Goal: Information Seeking & Learning: Learn about a topic

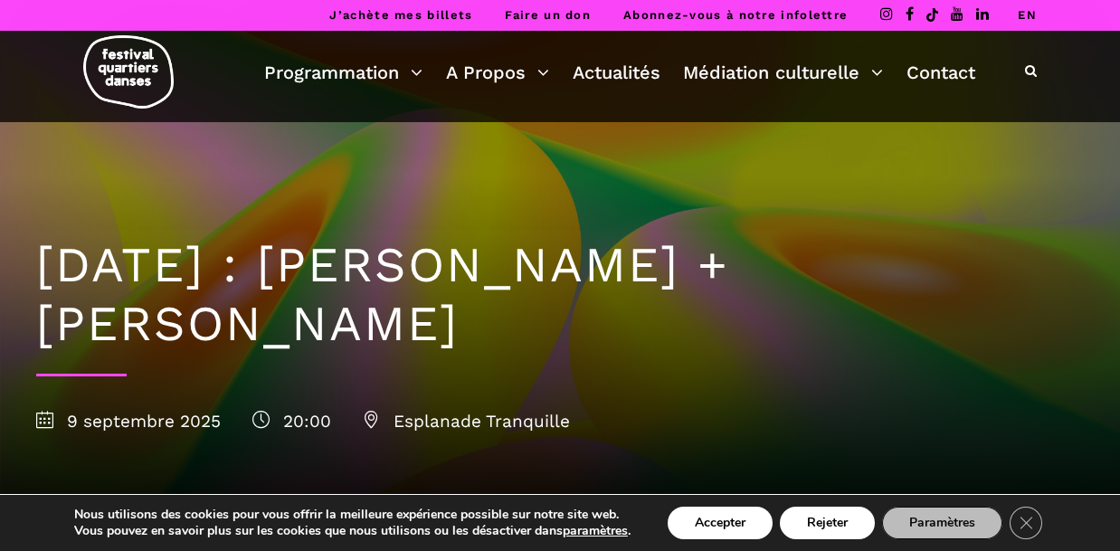
scroll to position [6, 0]
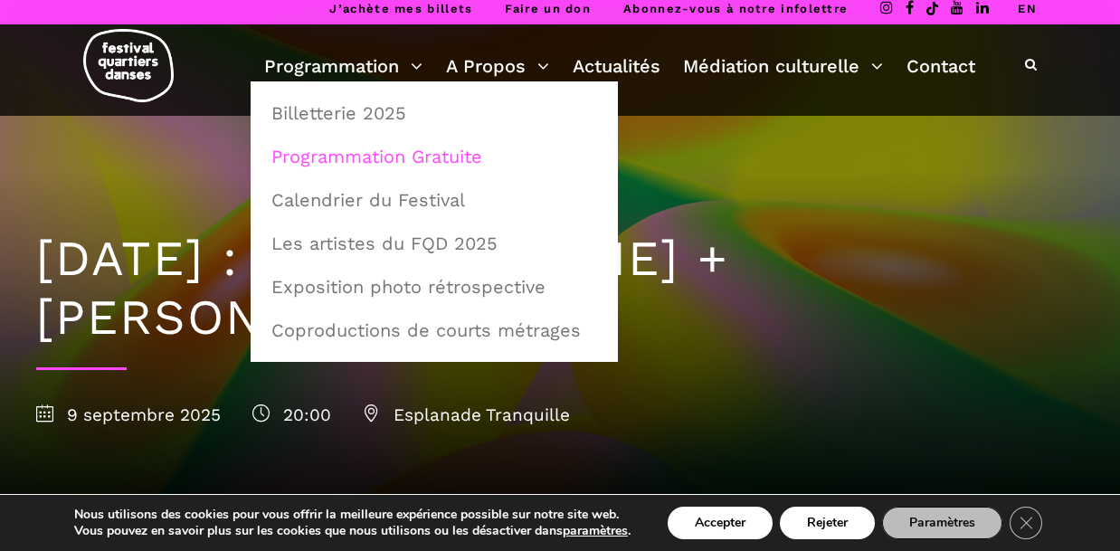
click at [309, 159] on link "Programmation Gratuite" at bounding box center [434, 157] width 347 height 42
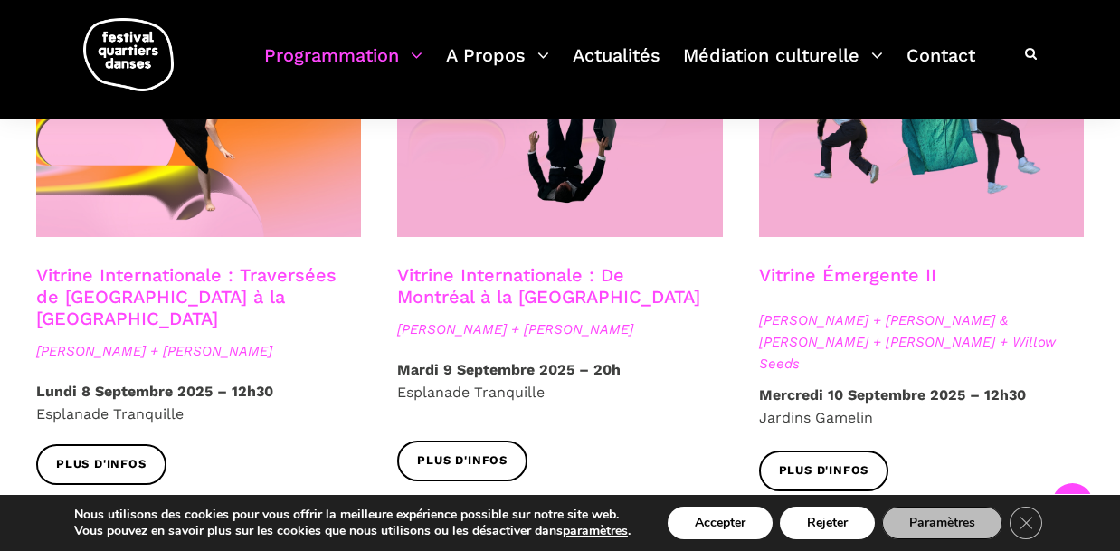
scroll to position [1575, 0]
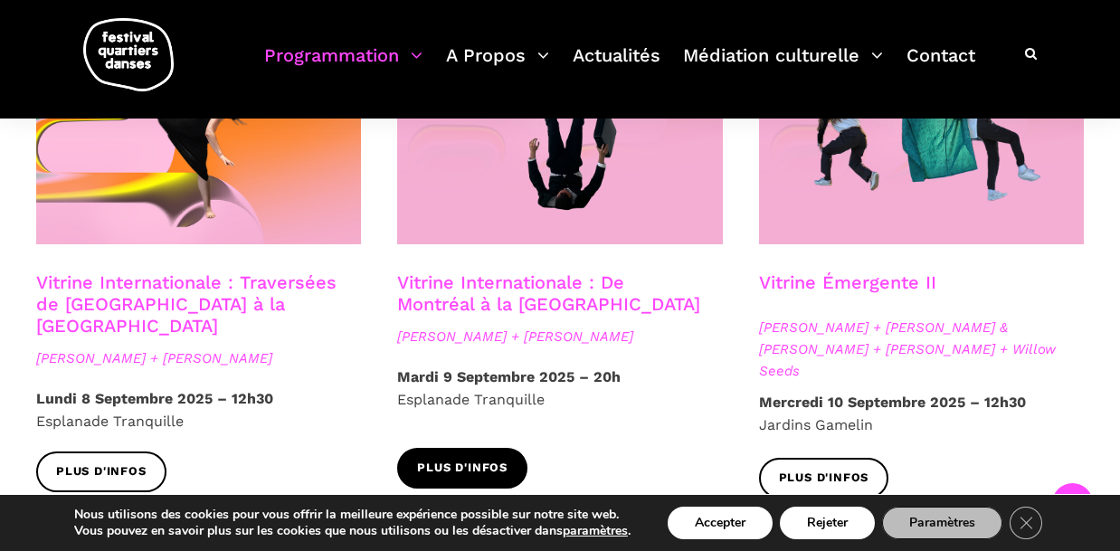
click at [452, 459] on span "Plus d'infos" at bounding box center [462, 468] width 90 height 19
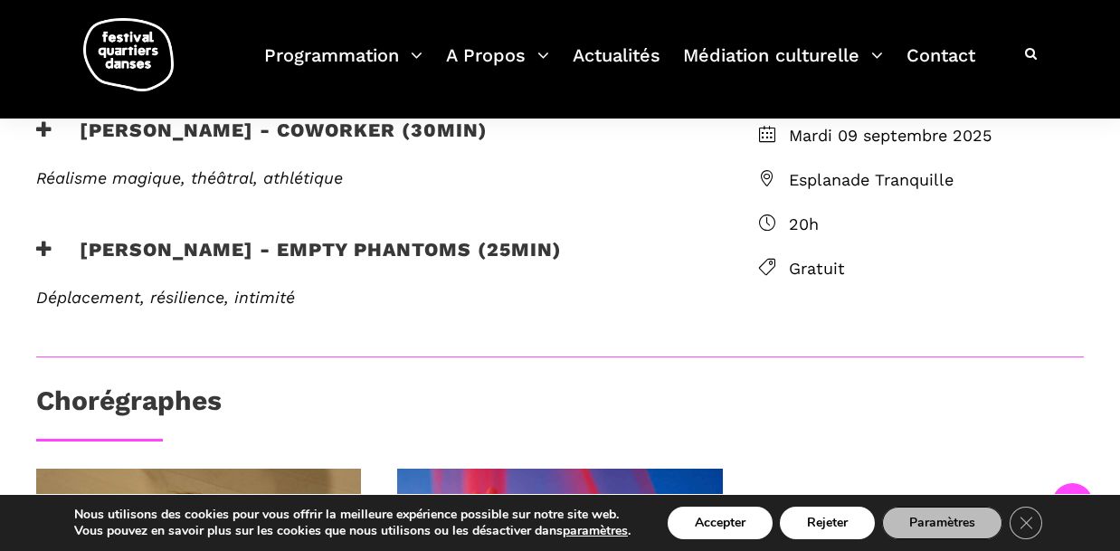
scroll to position [538, 0]
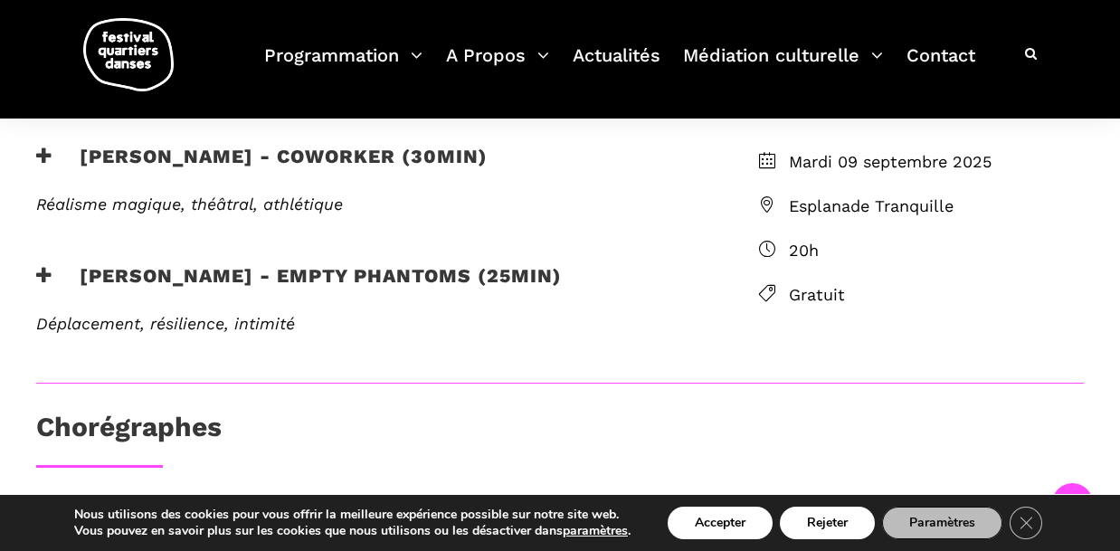
click at [178, 328] on em "Déplacement, résilience, intimité" at bounding box center [165, 323] width 259 height 19
